Goal: Information Seeking & Learning: Check status

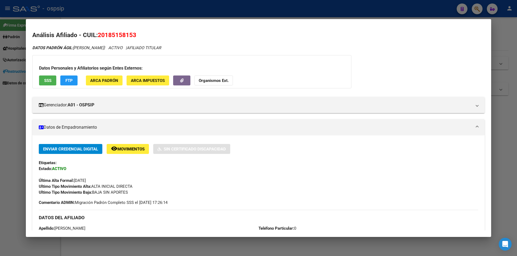
click at [204, 3] on div at bounding box center [258, 128] width 517 height 256
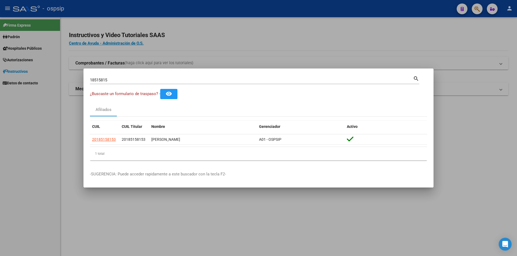
click at [213, 81] on input "18515815" at bounding box center [251, 80] width 323 height 5
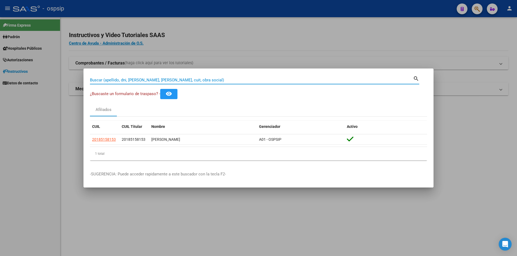
paste input "24561575"
type input "24561575"
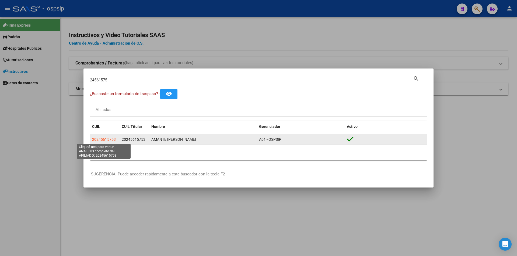
click at [109, 139] on span "20245615753" at bounding box center [104, 139] width 24 height 4
type textarea "20245615753"
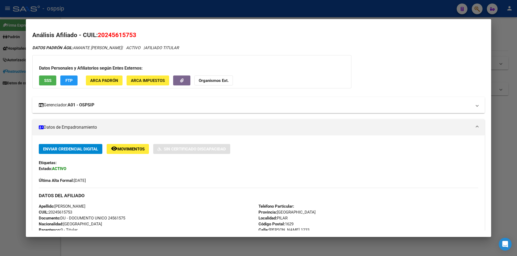
click at [110, 105] on mat-panel-title "Gerenciador: A01 - OSPSIP" at bounding box center [255, 105] width 433 height 6
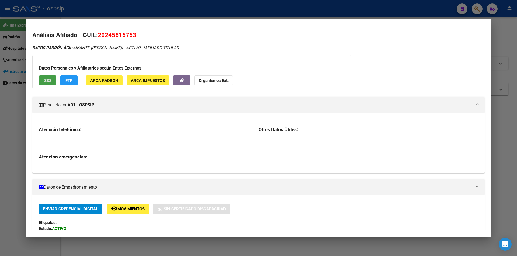
click at [44, 79] on span "SSS" at bounding box center [47, 80] width 7 height 5
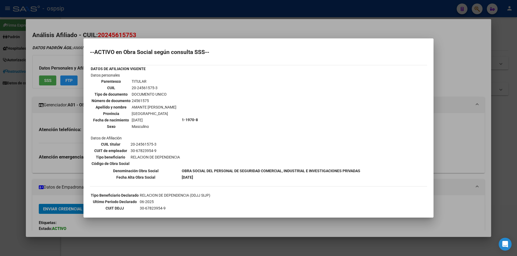
click at [59, 151] on div at bounding box center [258, 128] width 517 height 256
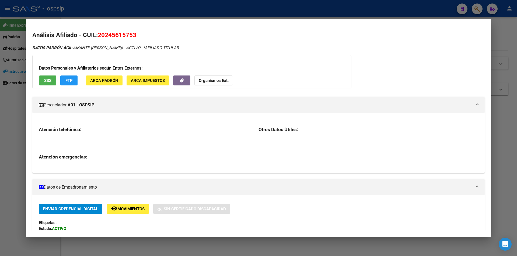
click at [48, 80] on span "SSS" at bounding box center [47, 80] width 7 height 5
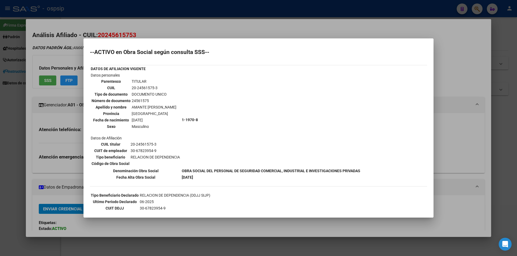
scroll to position [27, 0]
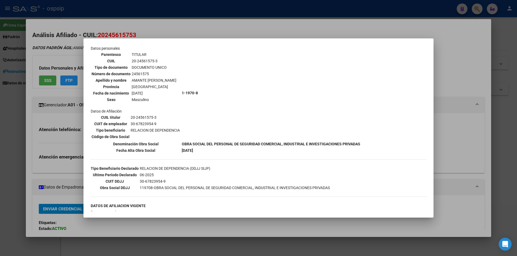
click at [20, 166] on div at bounding box center [258, 128] width 517 height 256
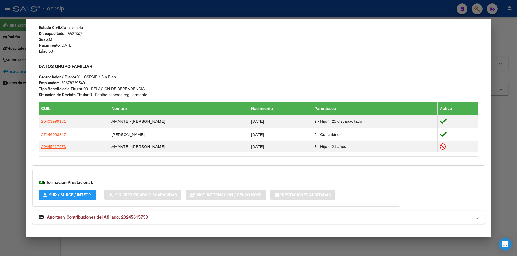
scroll to position [274, 0]
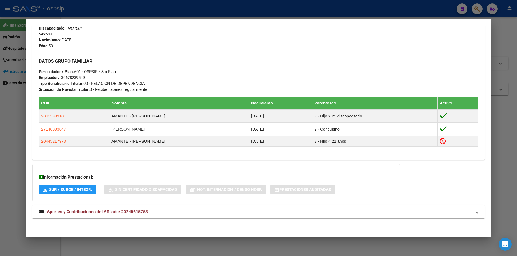
drag, startPoint x: 84, startPoint y: 213, endPoint x: 86, endPoint y: 210, distance: 3.9
click at [84, 213] on span "Aportes y Contribuciones del Afiliado: 20245615753" at bounding box center [97, 212] width 101 height 5
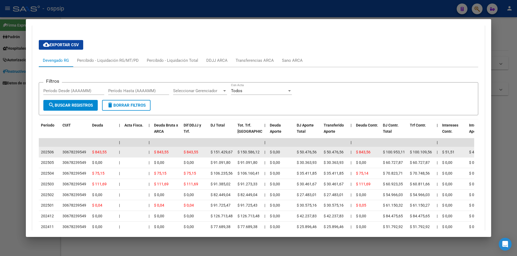
scroll to position [490, 0]
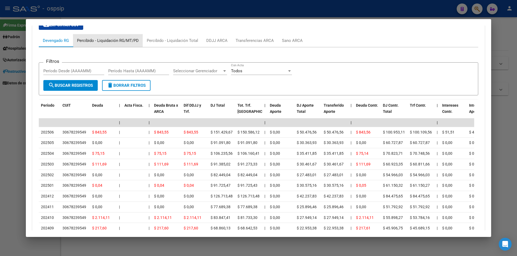
click at [111, 40] on div "Percibido - Liquidación RG/MT/PD" at bounding box center [108, 41] width 62 height 6
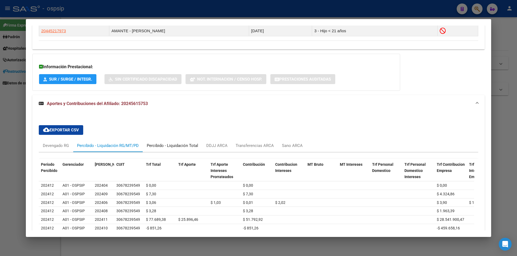
click at [185, 144] on div "Percibido - Liquidación Total" at bounding box center [172, 146] width 51 height 6
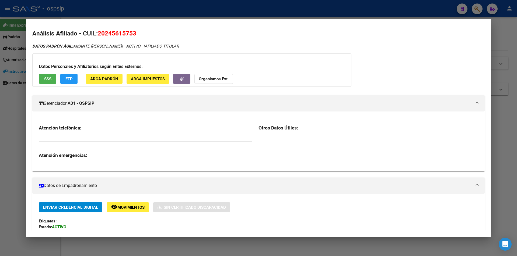
scroll to position [0, 0]
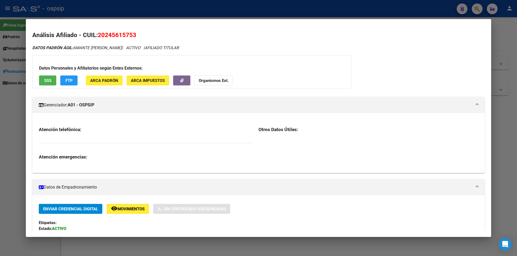
click at [93, 6] on div at bounding box center [258, 128] width 517 height 256
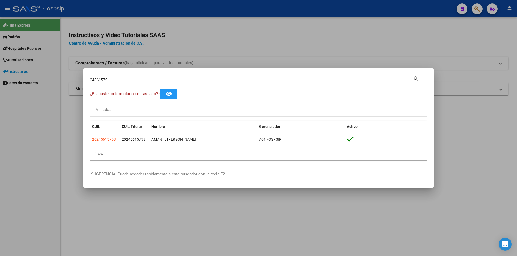
click at [126, 80] on input "24561575" at bounding box center [251, 80] width 323 height 5
paste input "59566079"
click at [217, 78] on input "59566079" at bounding box center [251, 80] width 323 height 5
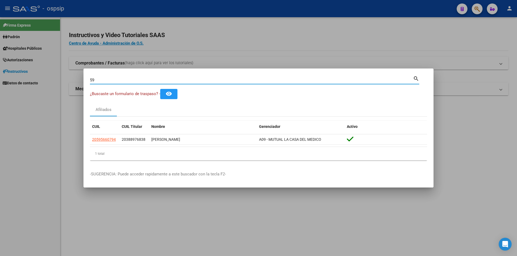
type input "5"
paste input "59566079"
type input "59566079"
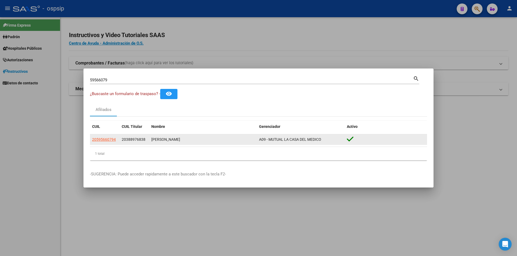
click at [108, 137] on app-link-go-to "20595660794" at bounding box center [104, 140] width 24 height 6
click at [113, 139] on span "20595660794" at bounding box center [104, 139] width 24 height 4
type textarea "20595660794"
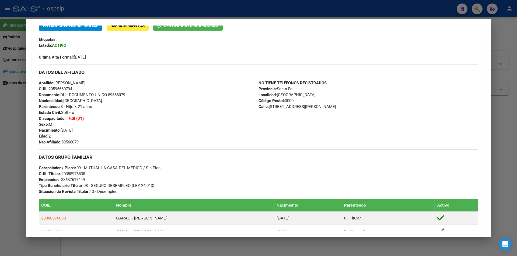
scroll to position [124, 0]
